Goal: Check status: Check status

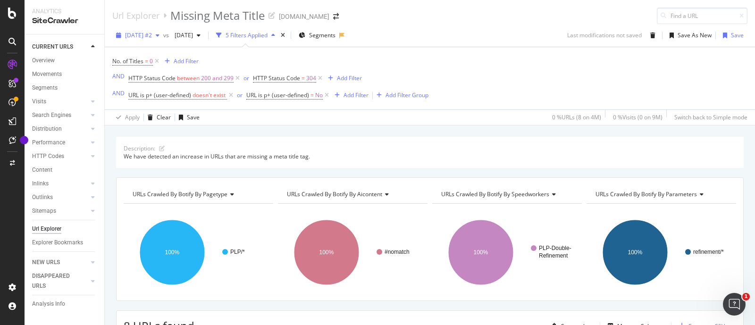
click at [159, 34] on icon "button" at bounding box center [158, 36] width 4 height 6
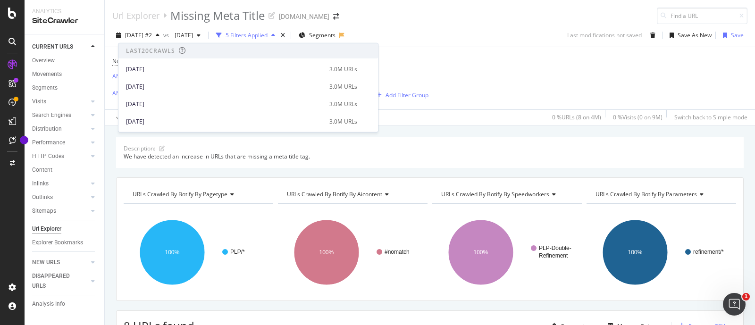
click at [505, 50] on div "No. of Titles = 0 Add Filter AND HTTP Status Code between 200 and 299 or HTTP S…" at bounding box center [429, 78] width 635 height 62
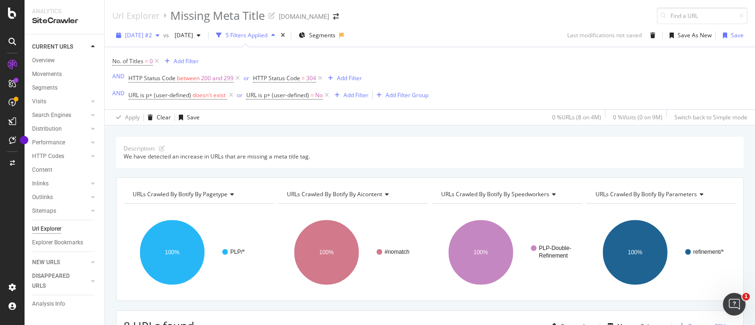
click at [159, 37] on icon "button" at bounding box center [158, 36] width 4 height 6
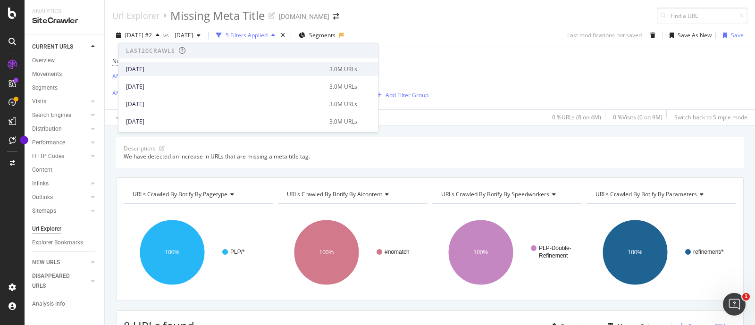
click at [146, 69] on div "[DATE]" at bounding box center [225, 69] width 198 height 8
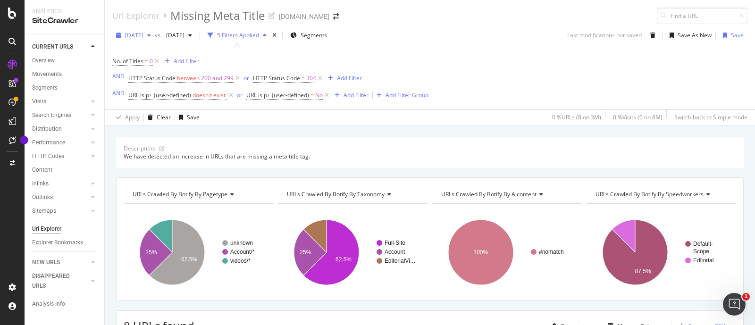
click at [155, 33] on div "button" at bounding box center [148, 36] width 11 height 6
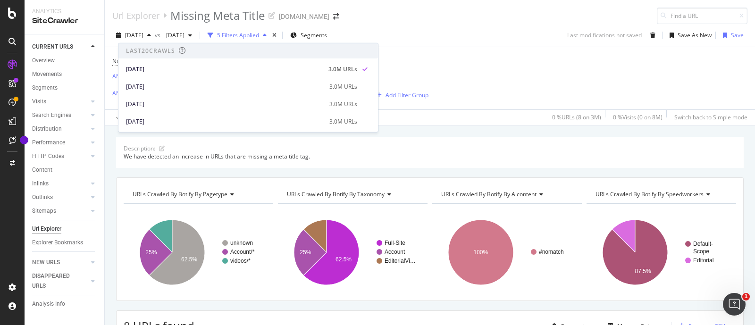
click at [436, 135] on div "Description: We have detected an increase in URLs that are missing a meta title…" at bounding box center [430, 136] width 650 height 23
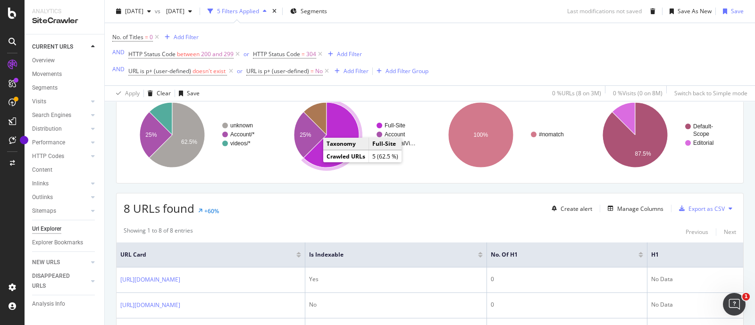
scroll to position [177, 0]
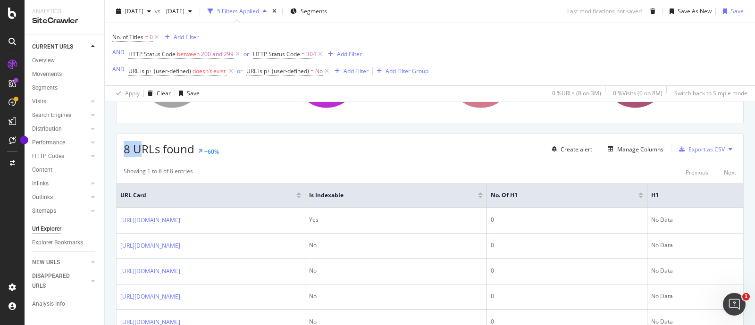
drag, startPoint x: 120, startPoint y: 151, endPoint x: 139, endPoint y: 151, distance: 19.3
click at [139, 151] on div "8 URLs found +60% Create alert Manage Columns Export as CSV" at bounding box center [430, 145] width 626 height 23
click at [272, 149] on div "8 URLs found +60% Create alert Manage Columns Export as CSV" at bounding box center [430, 145] width 626 height 23
drag, startPoint x: 125, startPoint y: 148, endPoint x: 132, endPoint y: 149, distance: 7.1
click at [132, 149] on span "8 URLs found" at bounding box center [159, 149] width 71 height 16
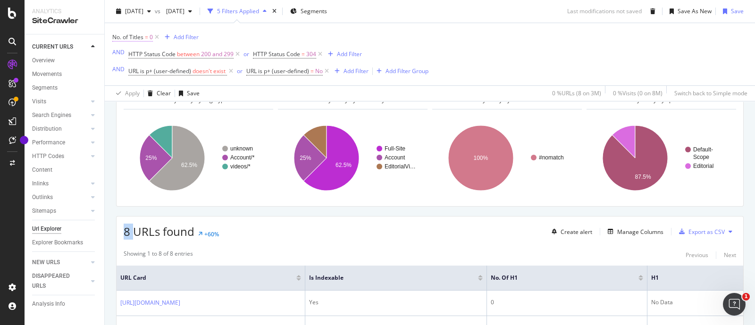
scroll to position [58, 0]
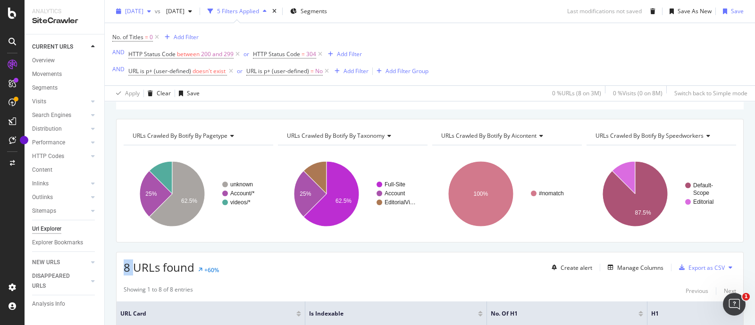
click at [143, 14] on span "[DATE]" at bounding box center [134, 11] width 18 height 8
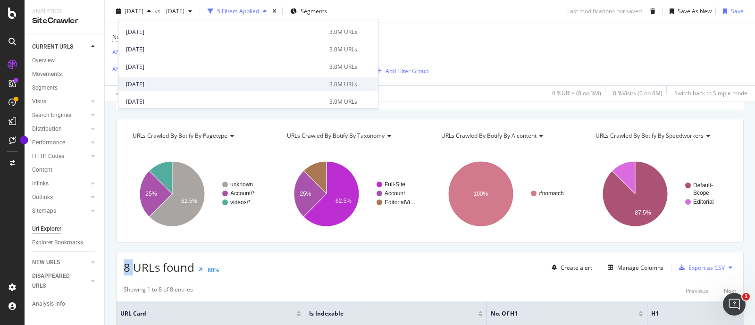
scroll to position [471, 0]
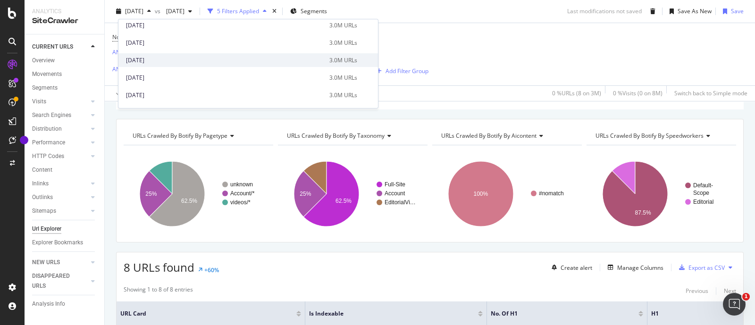
click at [138, 58] on div "[DATE]" at bounding box center [225, 60] width 198 height 8
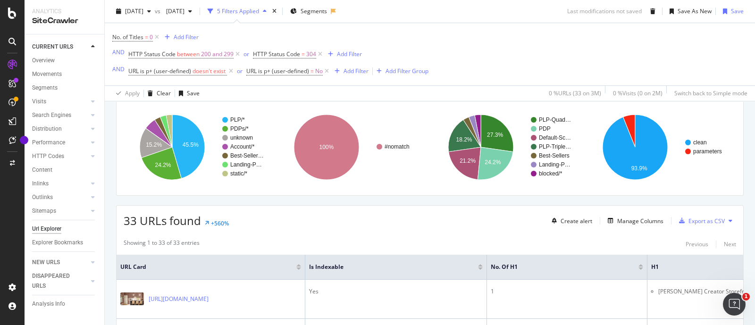
scroll to position [177, 0]
